Goal: Information Seeking & Learning: Learn about a topic

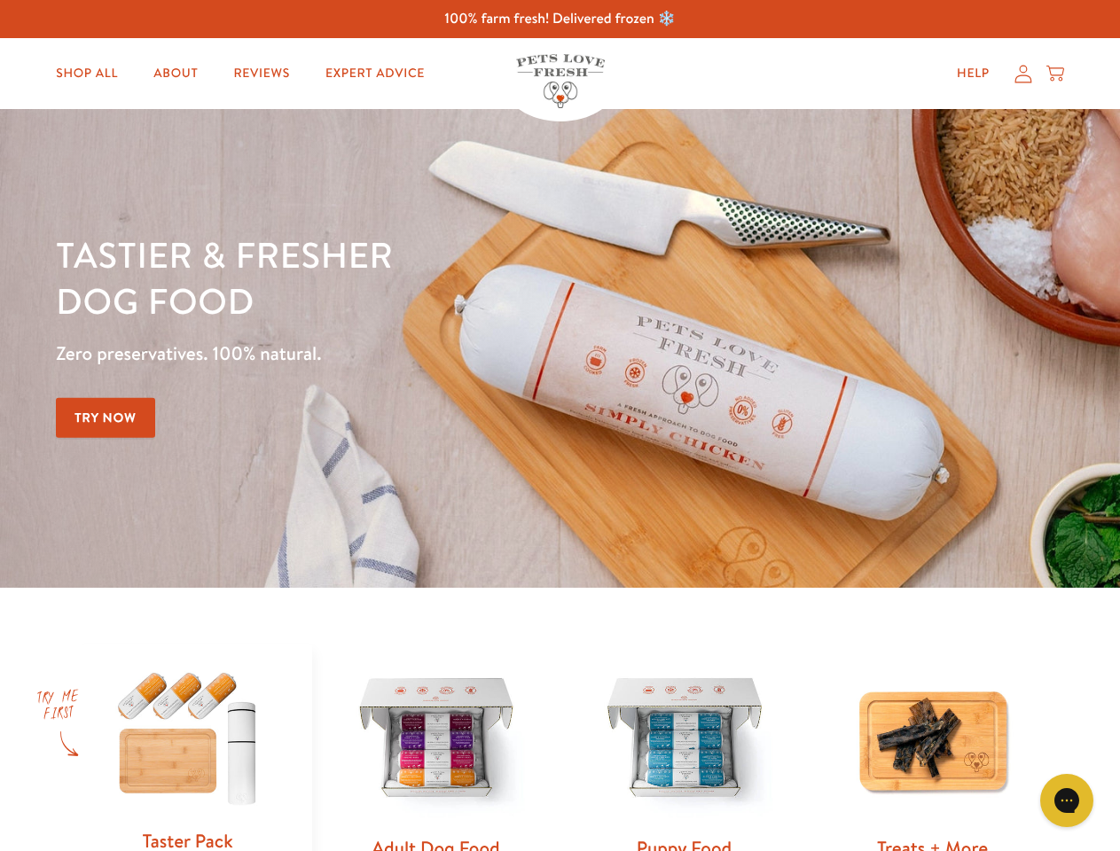
click at [559, 426] on div "Tastier & fresher dog food Zero preservatives. 100% natural. Try Now" at bounding box center [392, 348] width 672 height 234
click at [1067, 801] on icon "Gorgias live chat" at bounding box center [1066, 800] width 17 height 17
